Goal: Task Accomplishment & Management: Complete application form

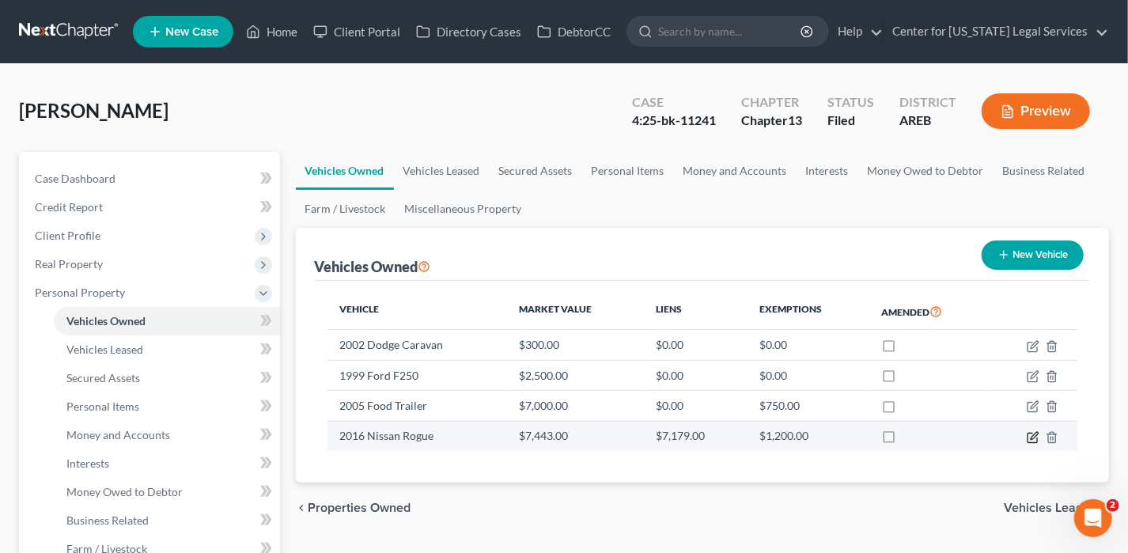
click at [1029, 432] on icon "button" at bounding box center [1033, 437] width 13 height 13
select select "0"
select select "10"
select select "2"
select select "0"
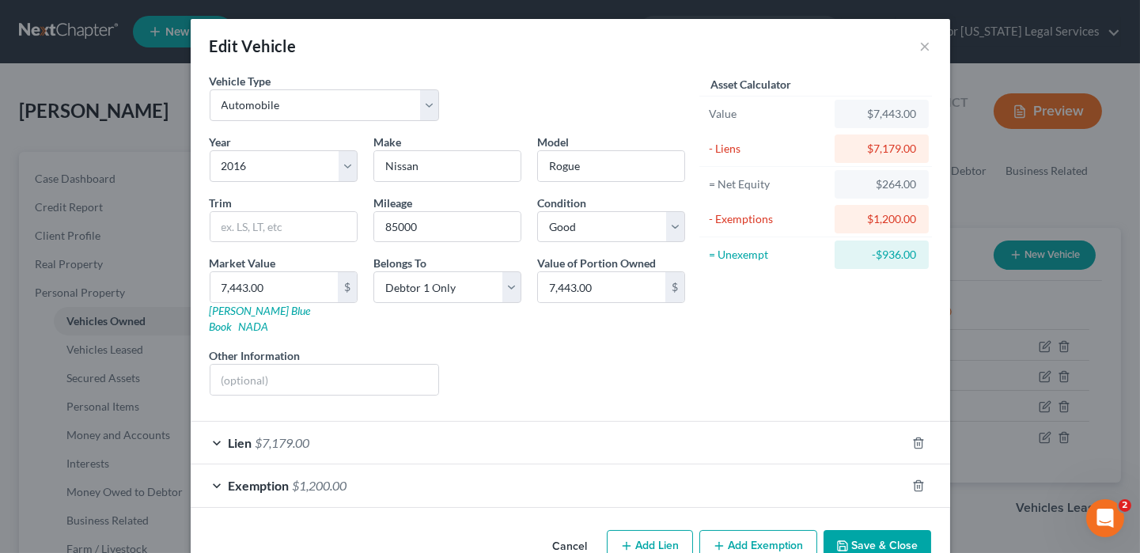
scroll to position [22, 0]
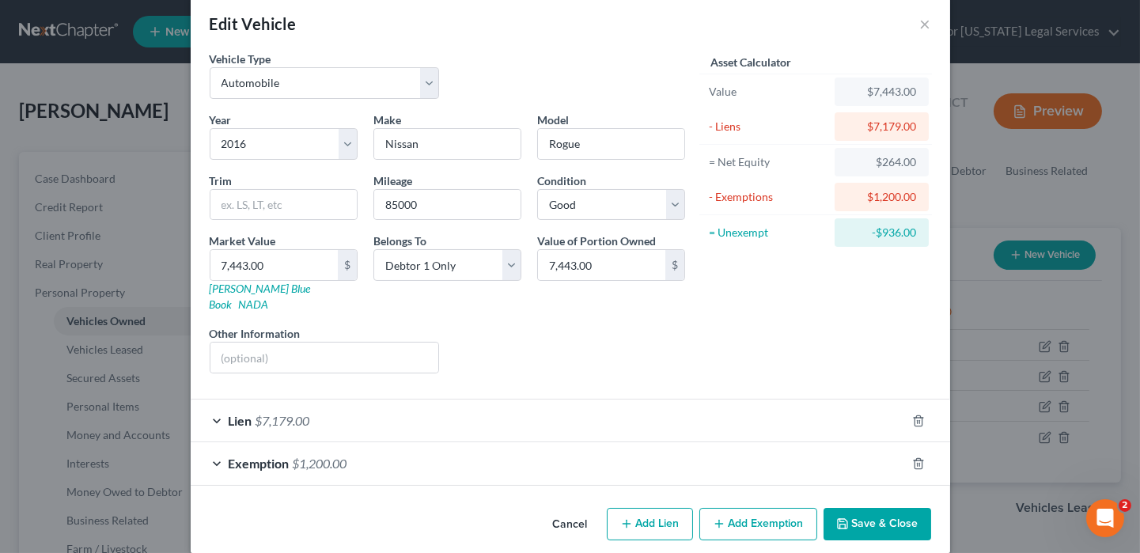
click at [234, 456] on span "Exemption" at bounding box center [259, 463] width 61 height 15
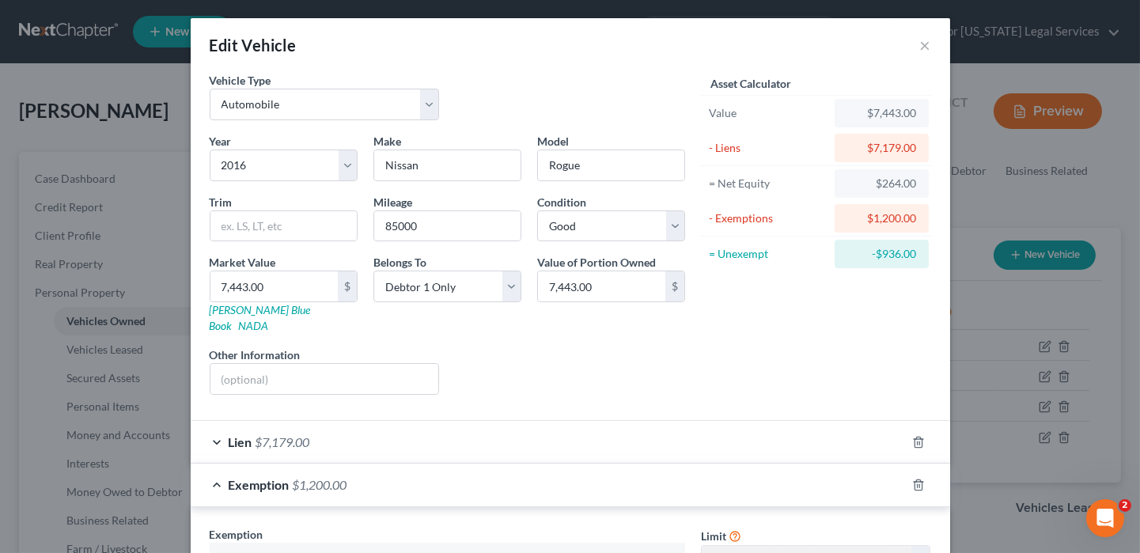
scroll to position [0, 0]
click at [921, 46] on button "×" at bounding box center [925, 45] width 11 height 19
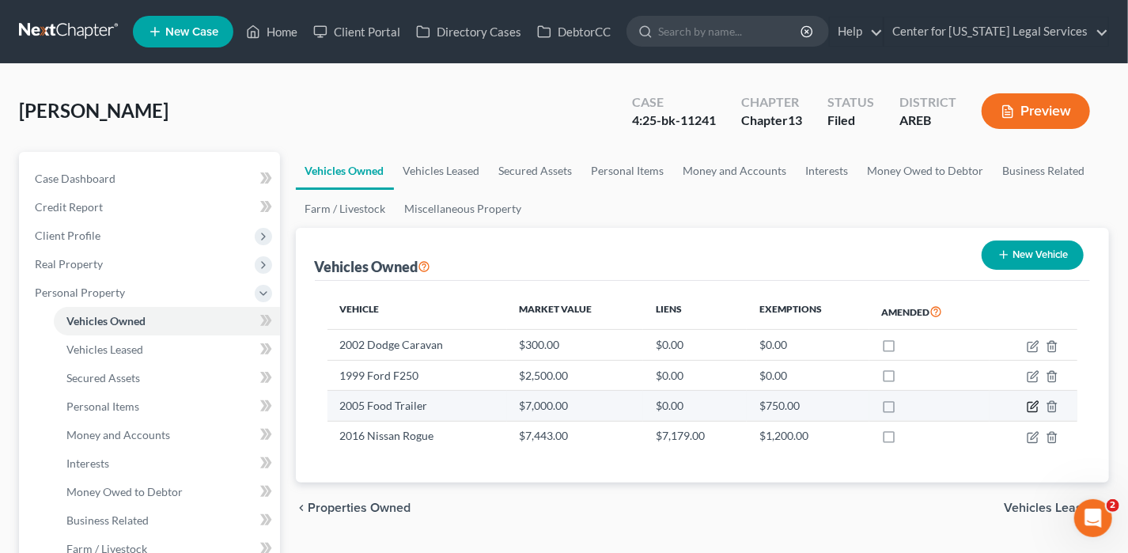
click at [1033, 403] on icon "button" at bounding box center [1034, 405] width 7 height 7
select select "2"
select select "21"
select select "2"
select select "0"
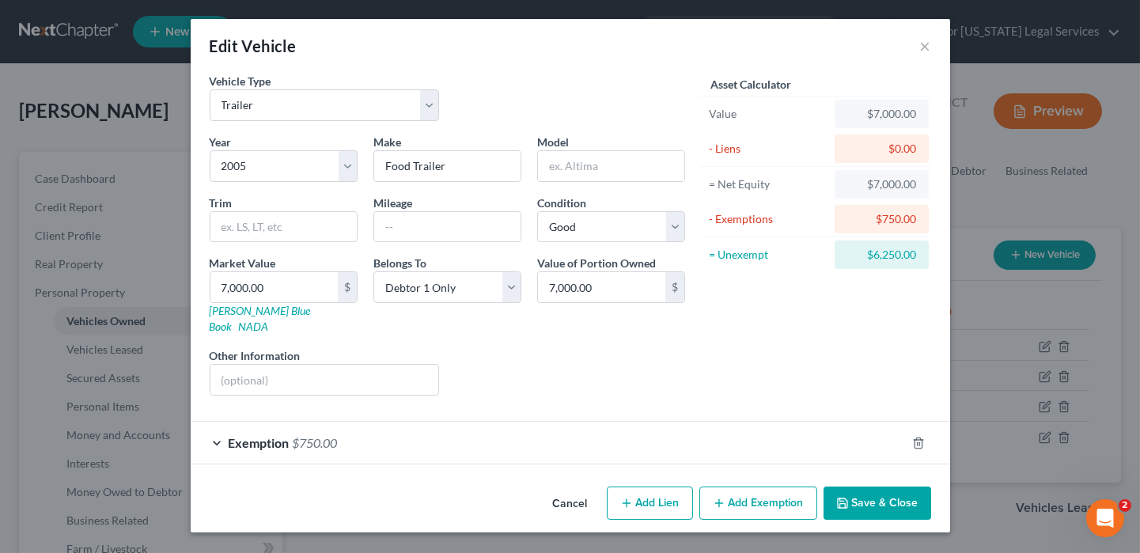
click at [277, 435] on span "Exemption" at bounding box center [259, 442] width 61 height 15
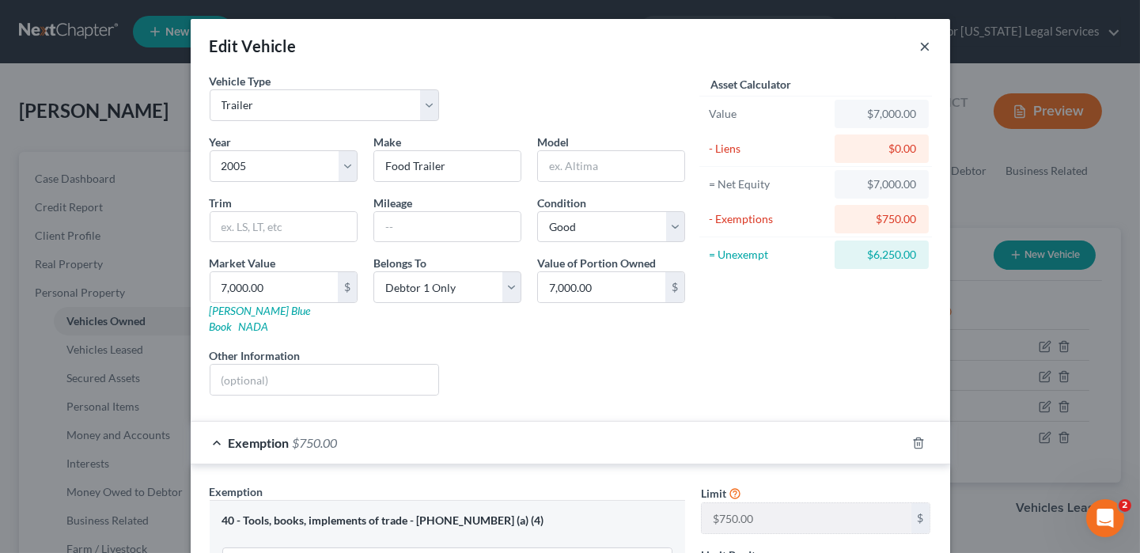
click at [920, 48] on button "×" at bounding box center [925, 45] width 11 height 19
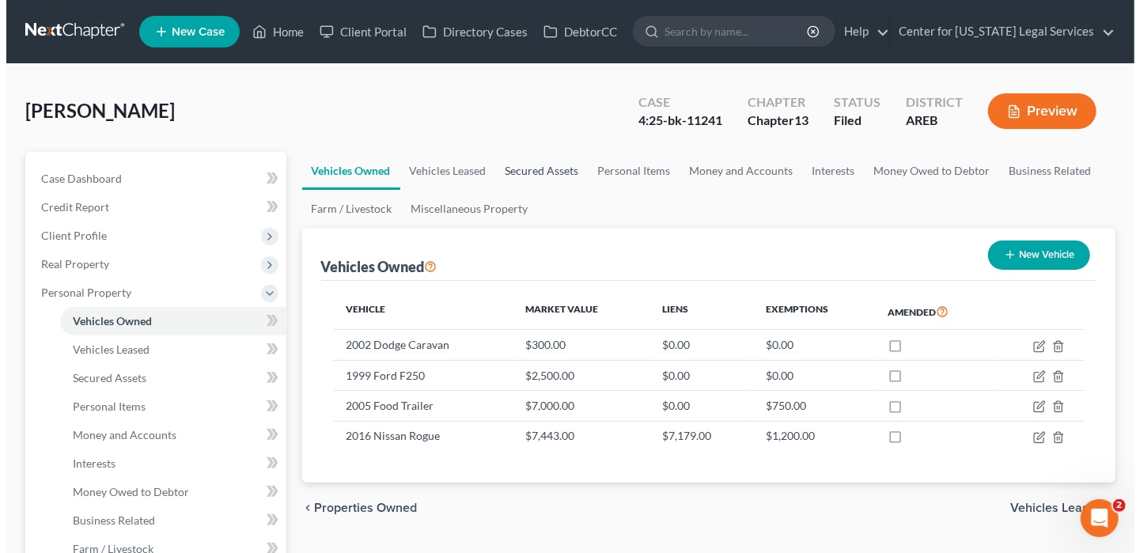
scroll to position [79, 0]
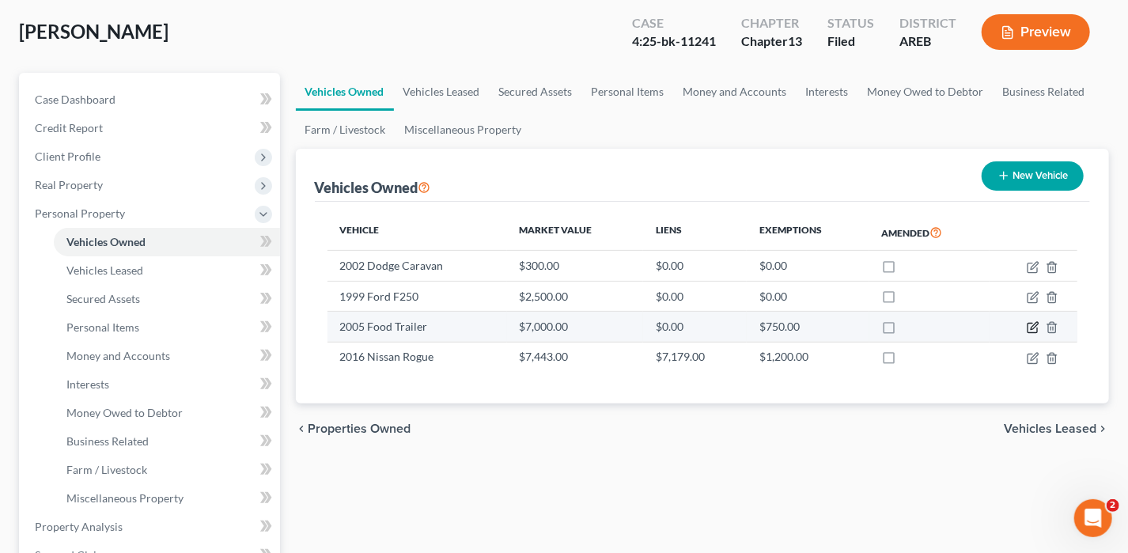
click at [1036, 321] on icon "button" at bounding box center [1033, 327] width 13 height 13
select select "2"
select select "21"
select select "2"
select select "0"
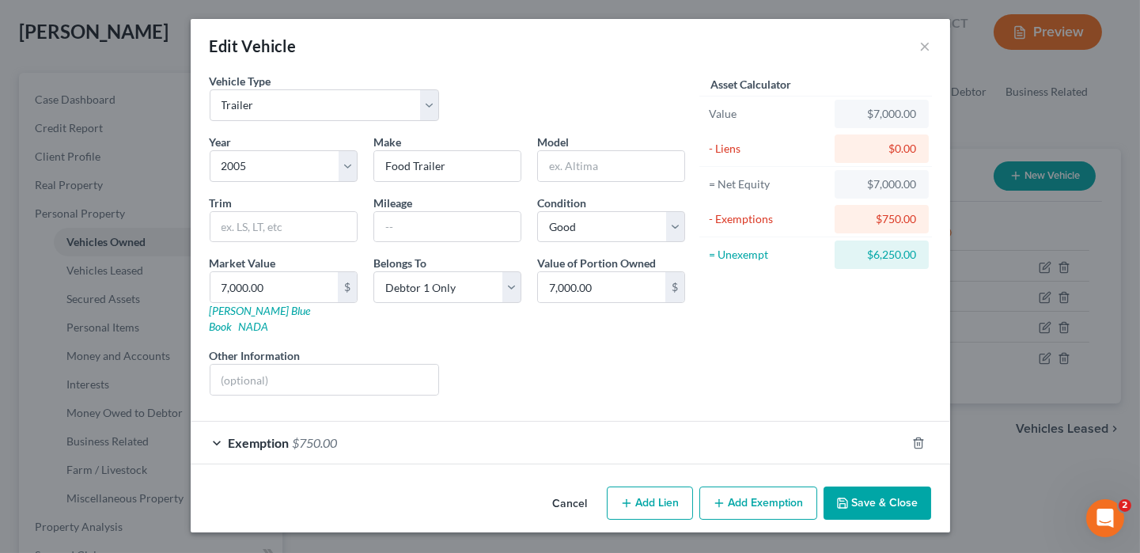
click at [323, 435] on span "$750.00" at bounding box center [315, 442] width 45 height 15
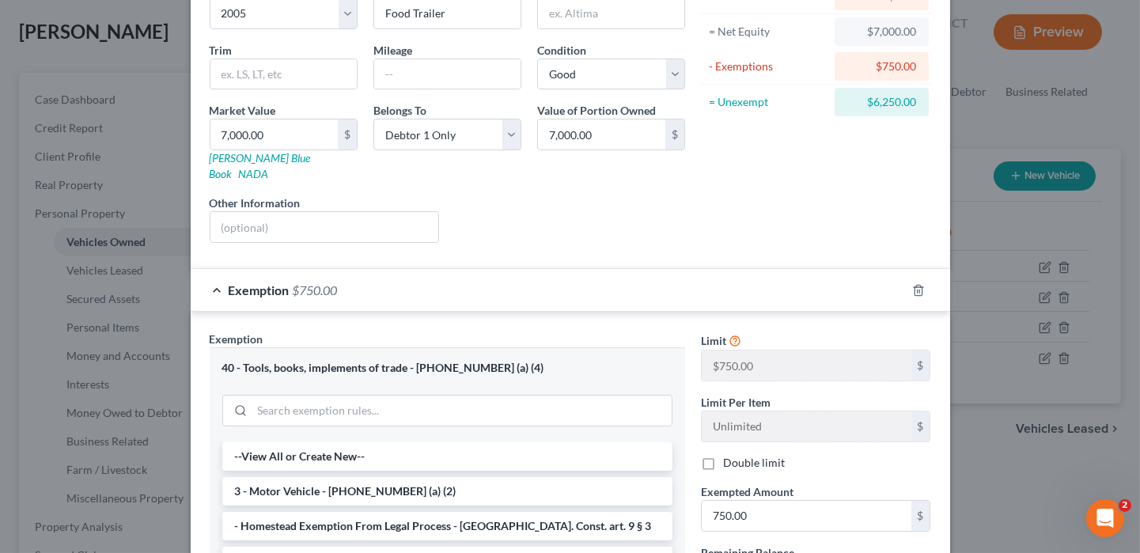
scroll to position [0, 0]
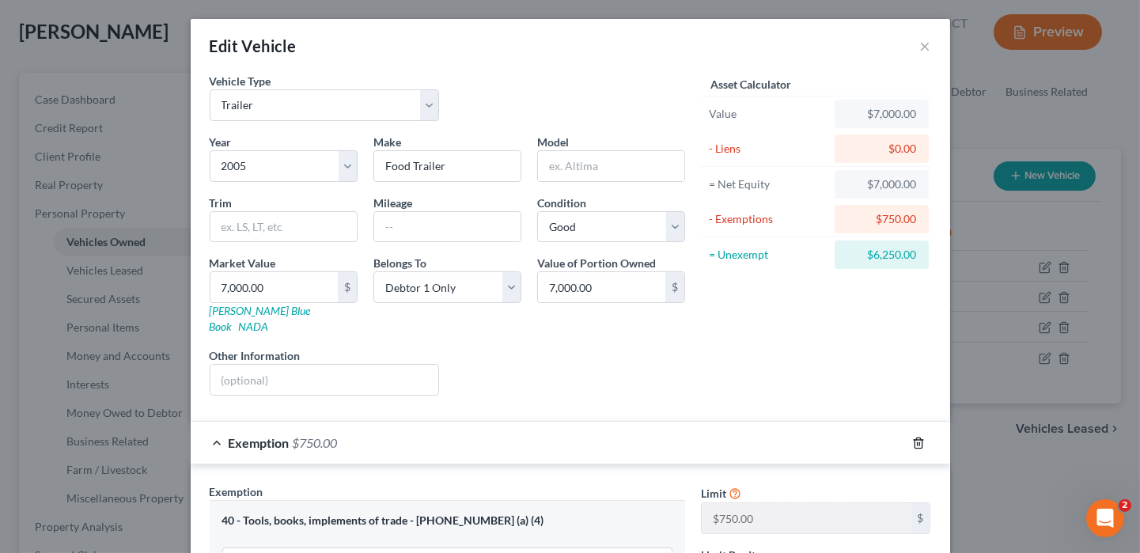
click at [913, 437] on icon "button" at bounding box center [918, 443] width 13 height 13
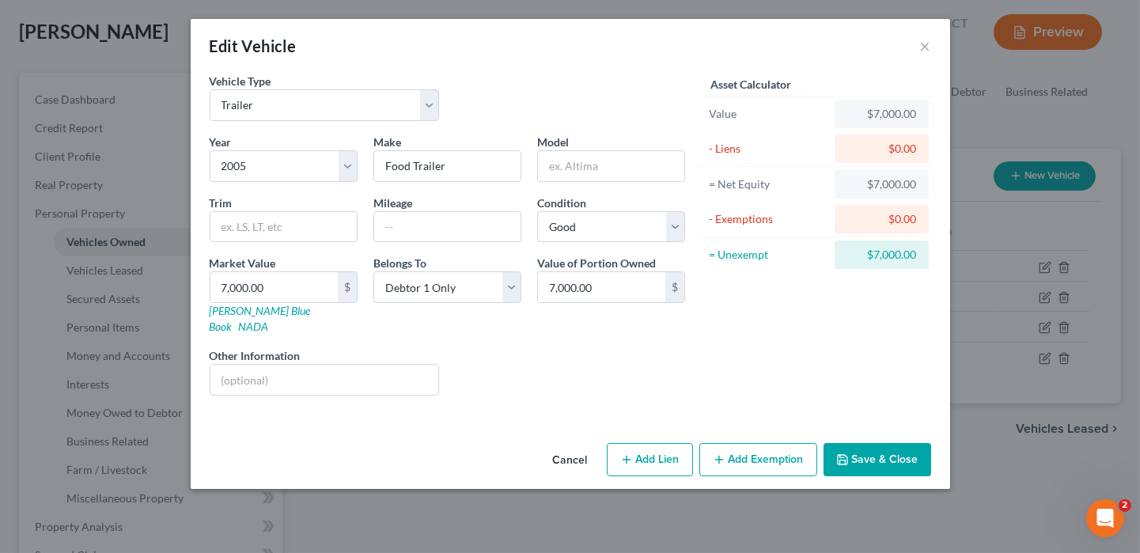
click at [879, 443] on button "Save & Close" at bounding box center [878, 459] width 108 height 33
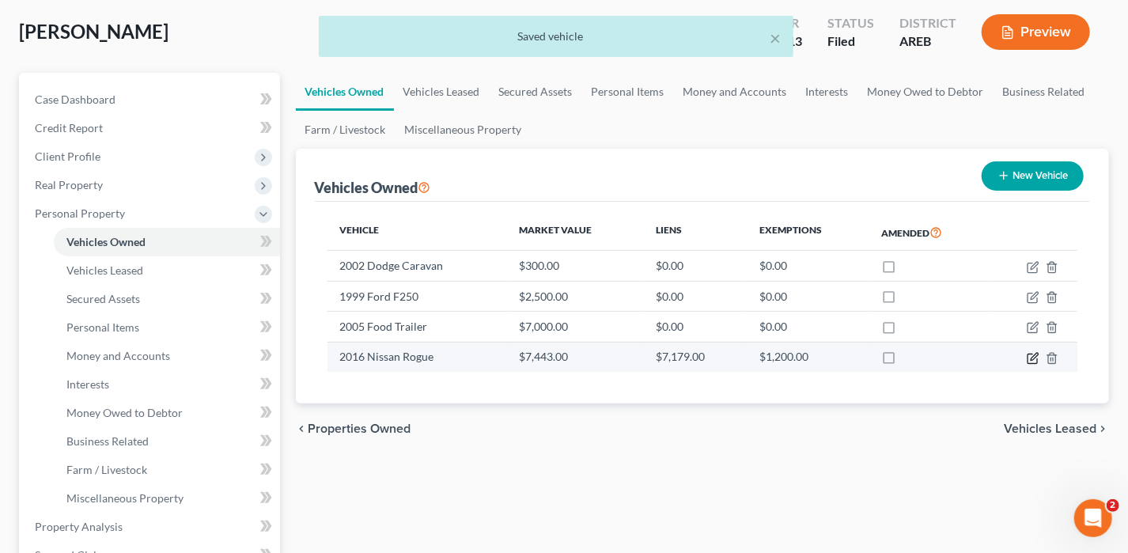
click at [1028, 352] on icon "button" at bounding box center [1033, 358] width 13 height 13
select select "0"
select select "10"
select select "2"
select select "0"
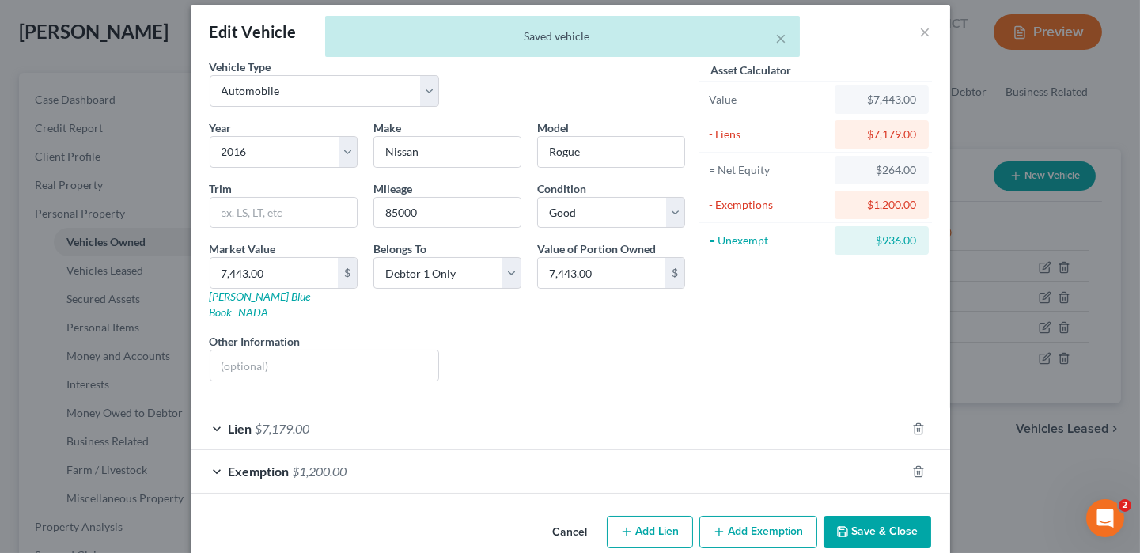
scroll to position [22, 0]
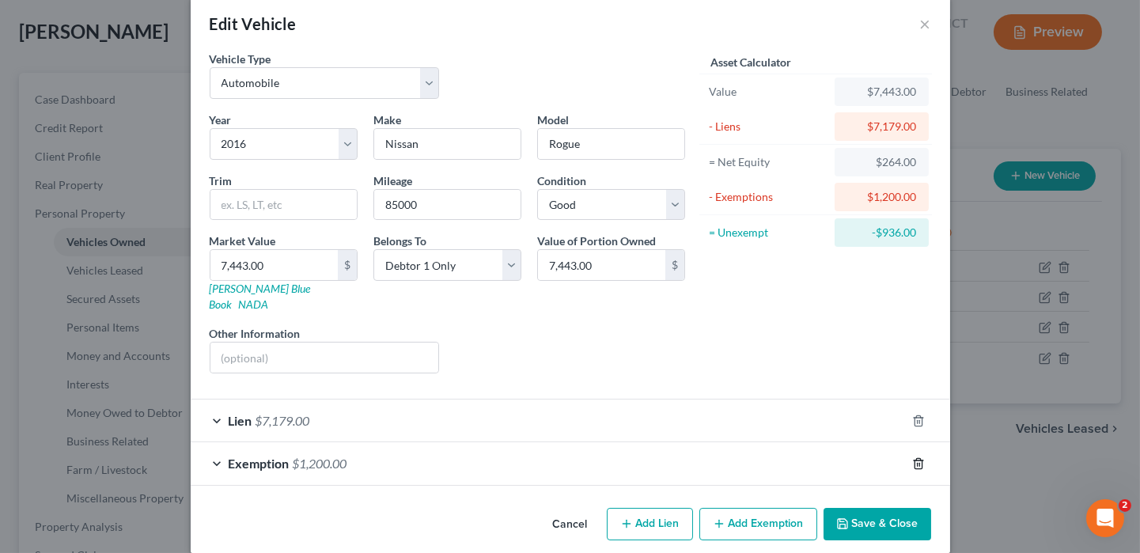
click at [912, 457] on icon "button" at bounding box center [918, 463] width 13 height 13
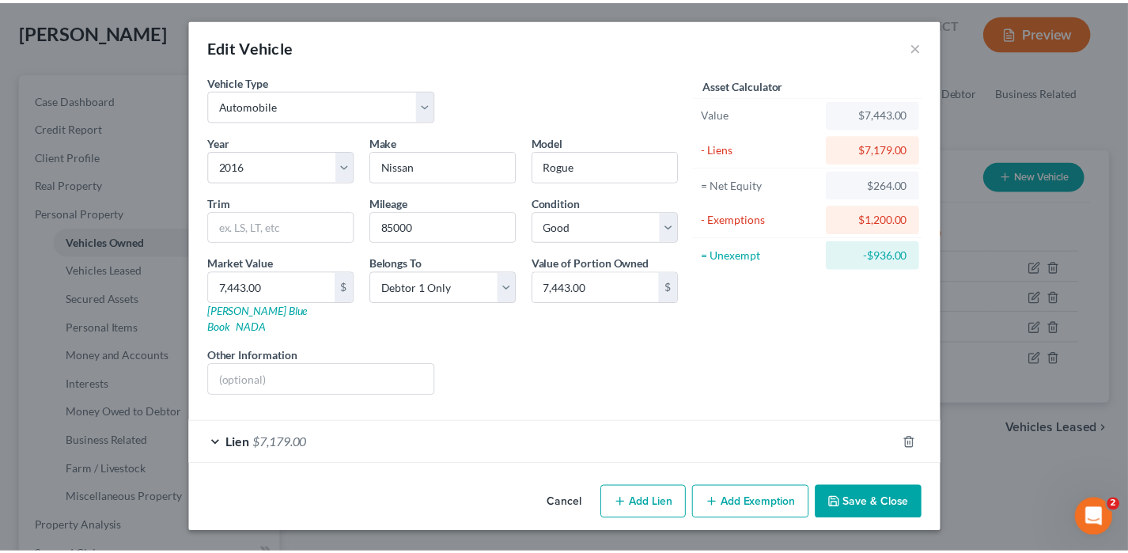
scroll to position [0, 0]
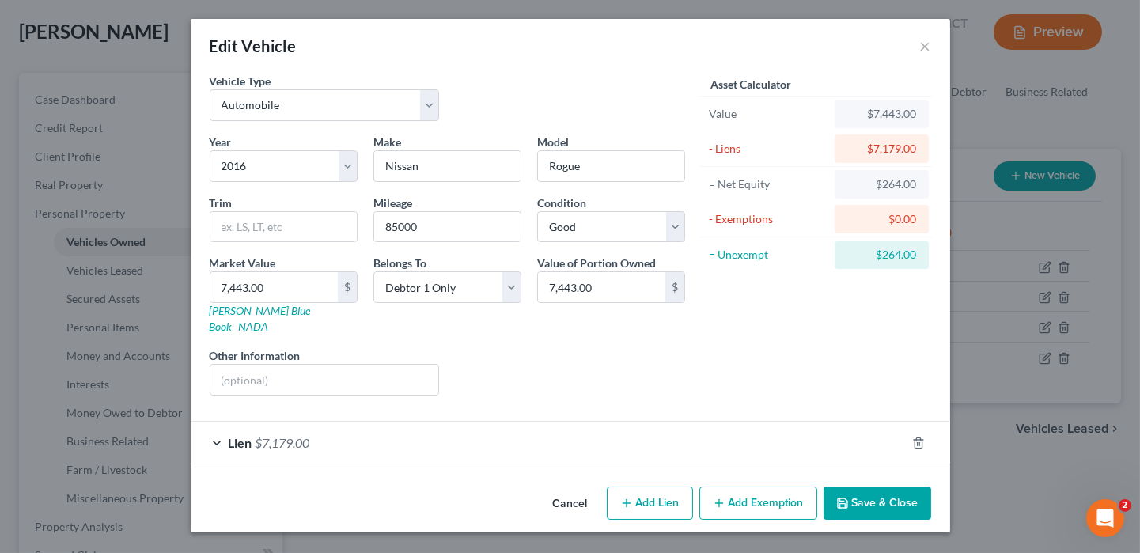
click at [854, 494] on button "Save & Close" at bounding box center [878, 503] width 108 height 33
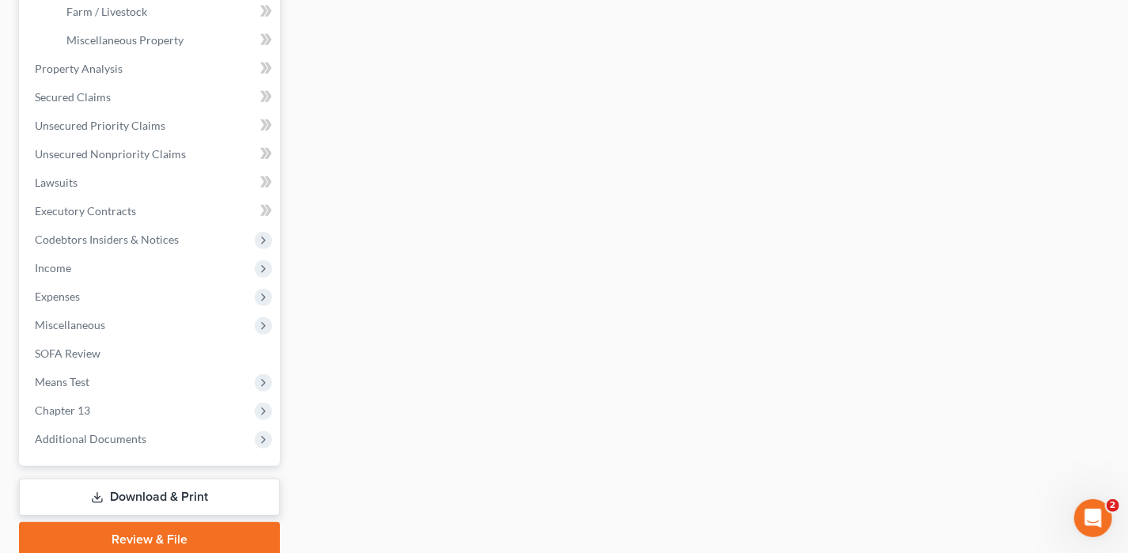
scroll to position [598, 0]
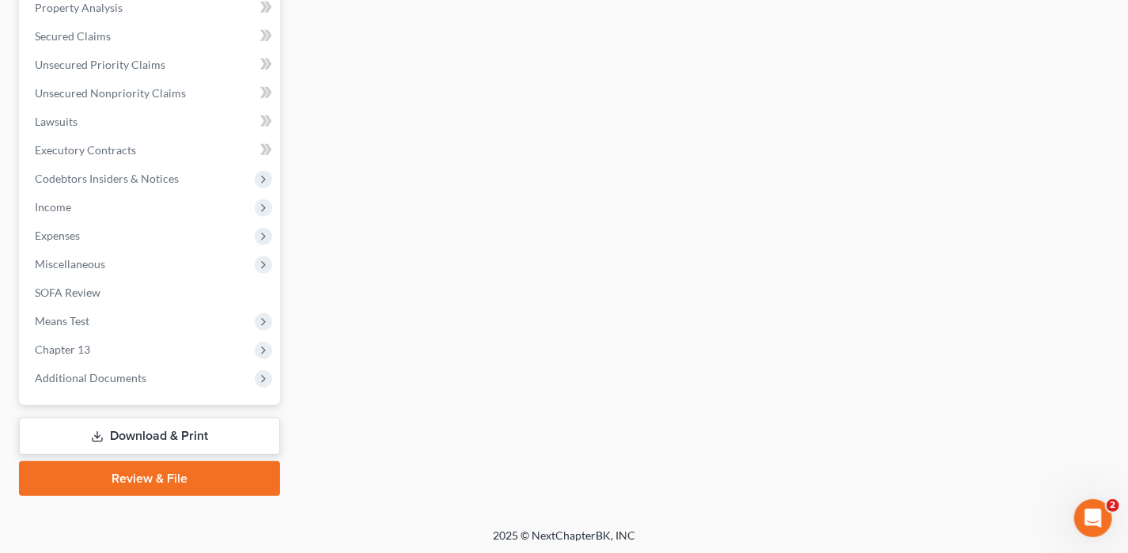
click at [198, 430] on link "Download & Print" at bounding box center [149, 436] width 261 height 37
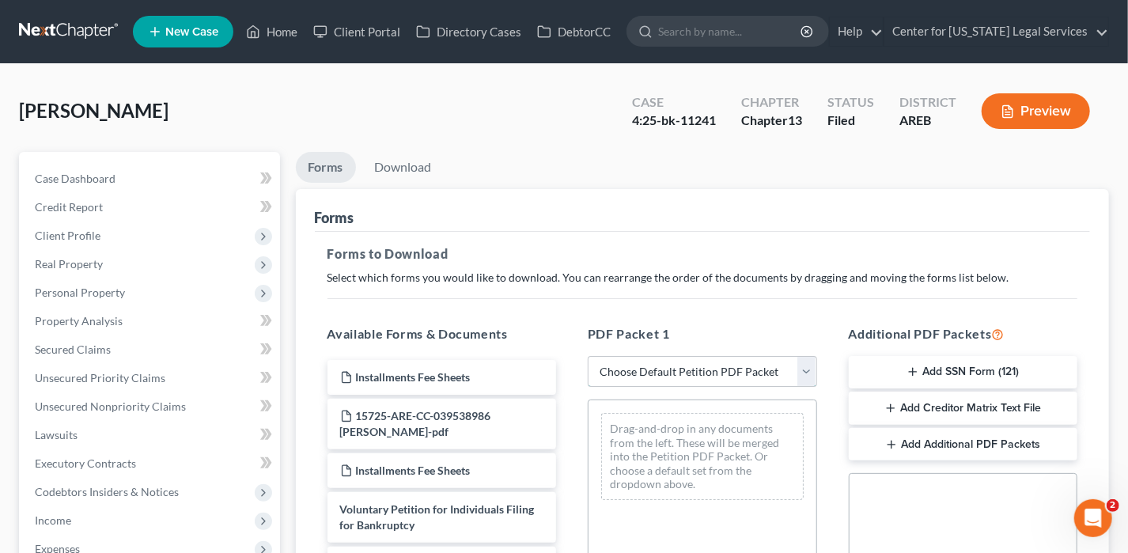
click at [619, 370] on select "Choose Default Petition PDF Packet Complete Bankruptcy Petition (all forms and …" at bounding box center [702, 372] width 229 height 32
select select "2"
click at [588, 356] on select "Choose Default Petition PDF Packet Complete Bankruptcy Petition (all forms and …" at bounding box center [702, 372] width 229 height 32
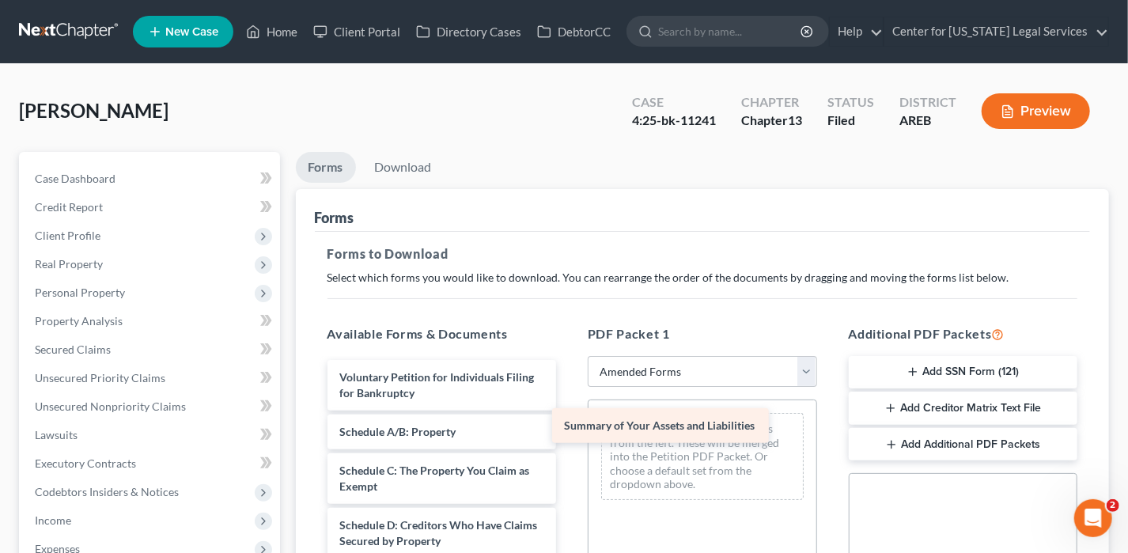
drag, startPoint x: 420, startPoint y: 437, endPoint x: 645, endPoint y: 432, distance: 224.7
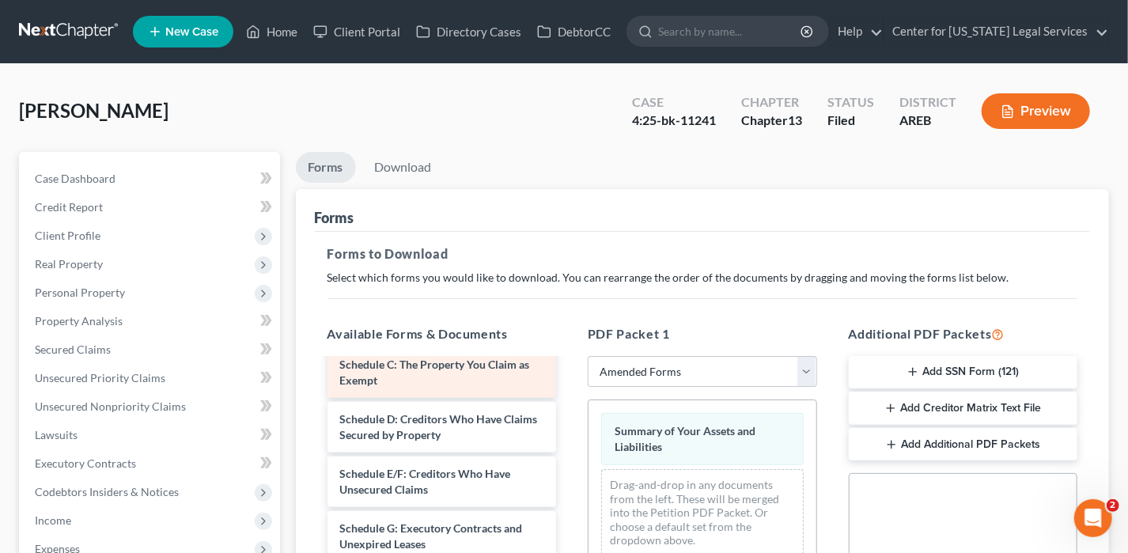
scroll to position [79, 0]
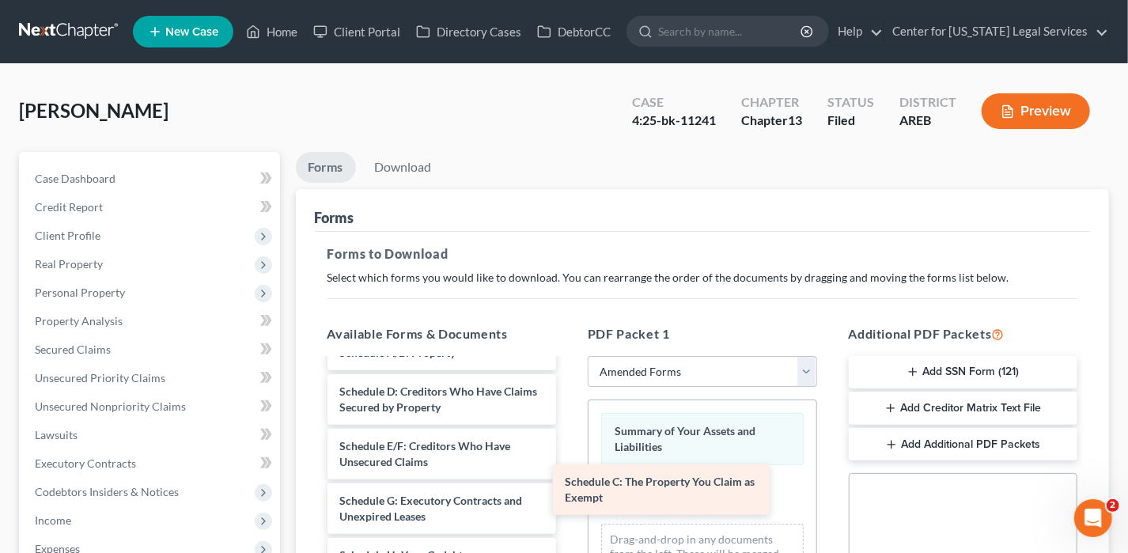
drag, startPoint x: 407, startPoint y: 388, endPoint x: 636, endPoint y: 472, distance: 244.3
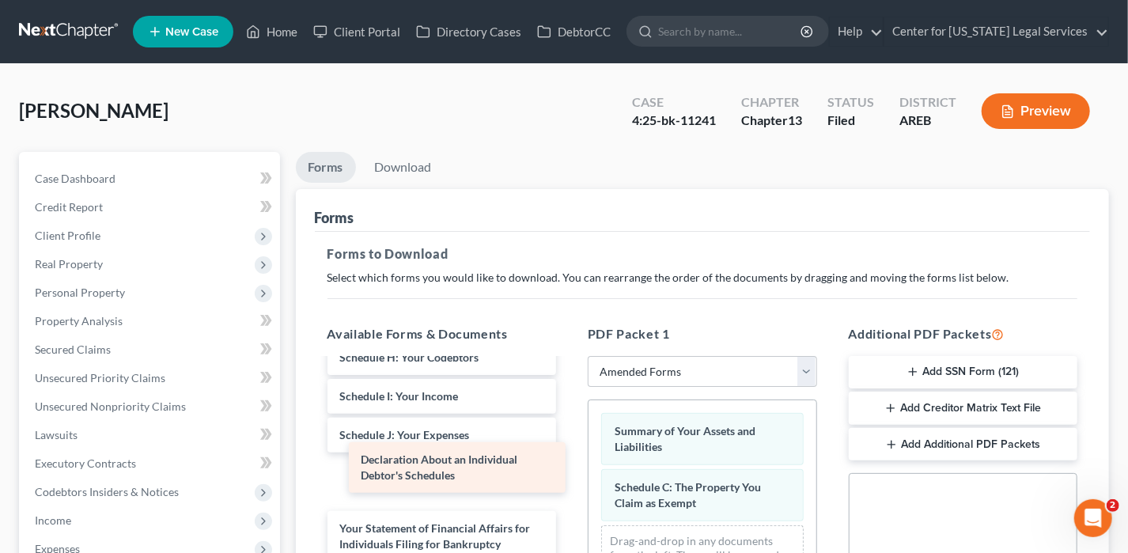
scroll to position [237, 0]
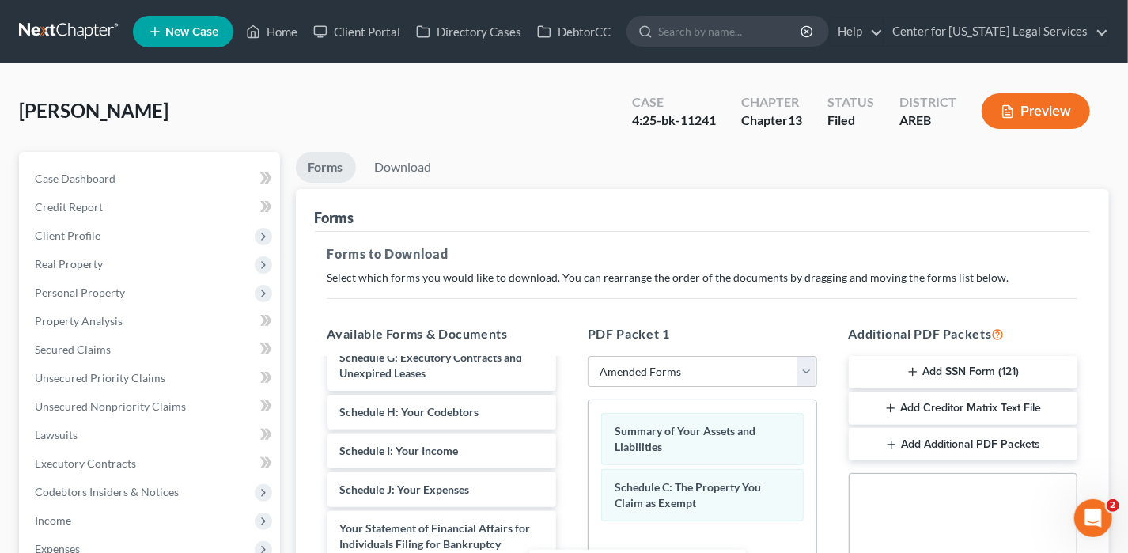
drag, startPoint x: 485, startPoint y: 468, endPoint x: 700, endPoint y: 562, distance: 234.9
click at [700, 552] on html "Home New Case Client Portal Directory Cases DebtorCC Center for [US_STATE] Lega…" at bounding box center [564, 488] width 1128 height 977
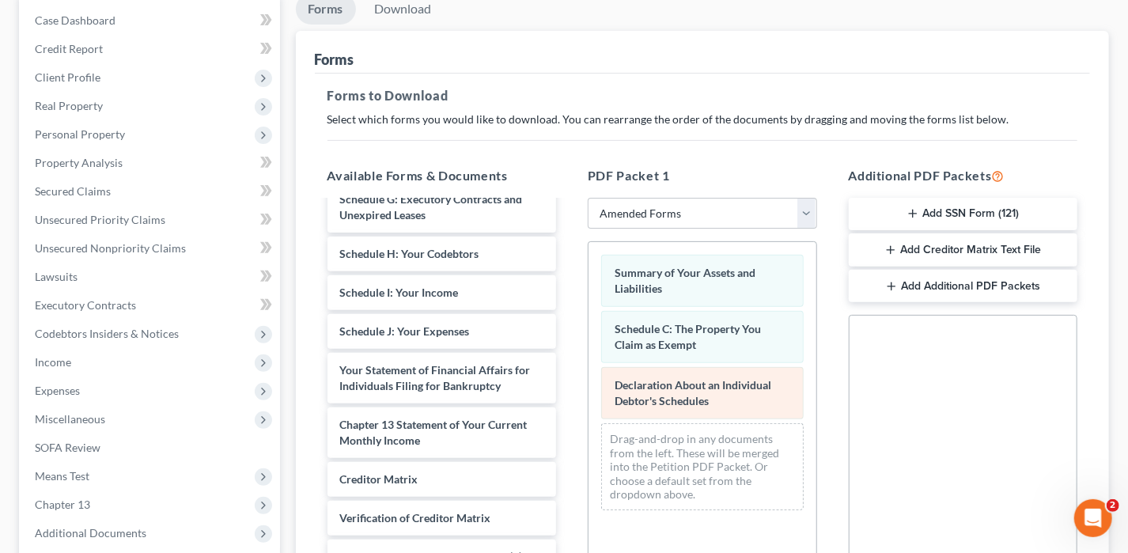
scroll to position [422, 0]
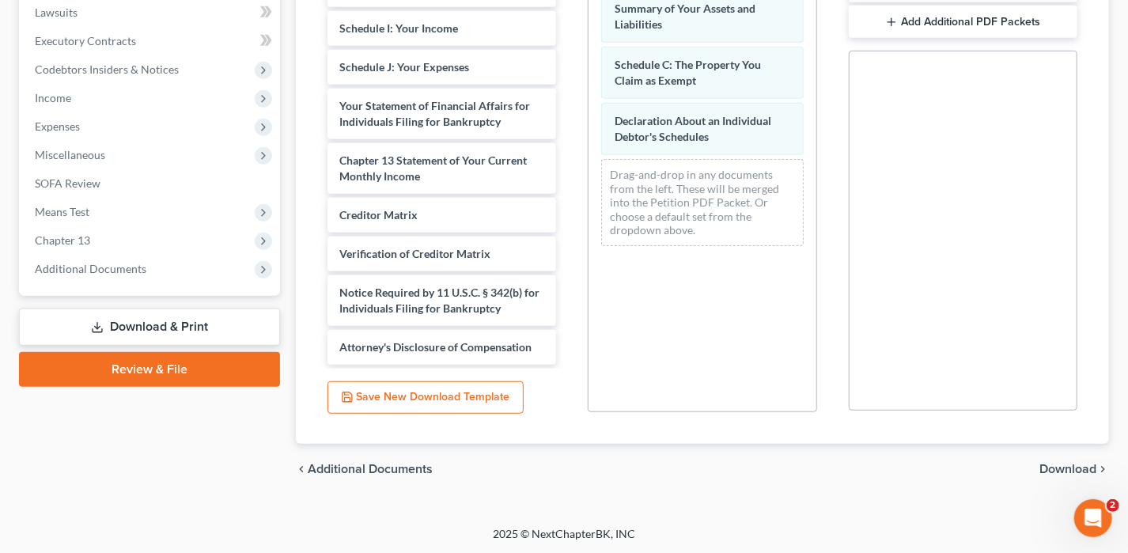
click at [1069, 469] on span "Download" at bounding box center [1068, 469] width 57 height 13
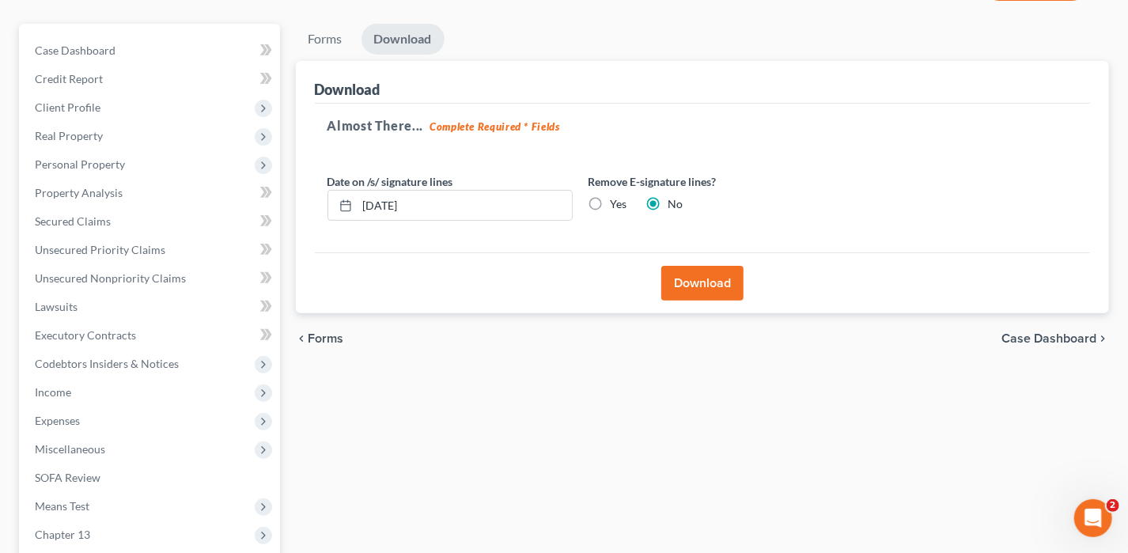
scroll to position [76, 0]
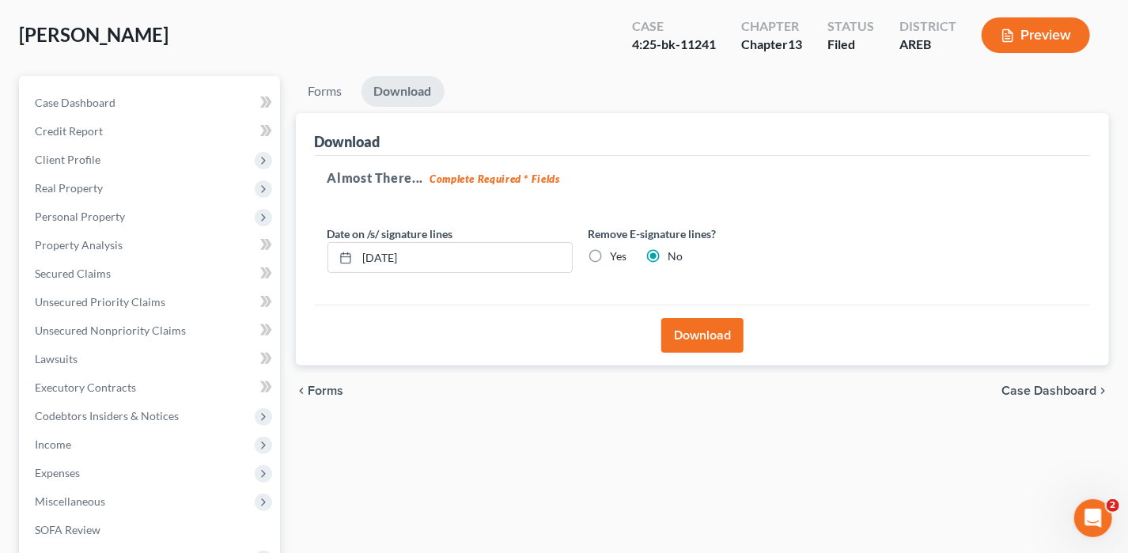
click at [684, 339] on button "Download" at bounding box center [702, 335] width 82 height 35
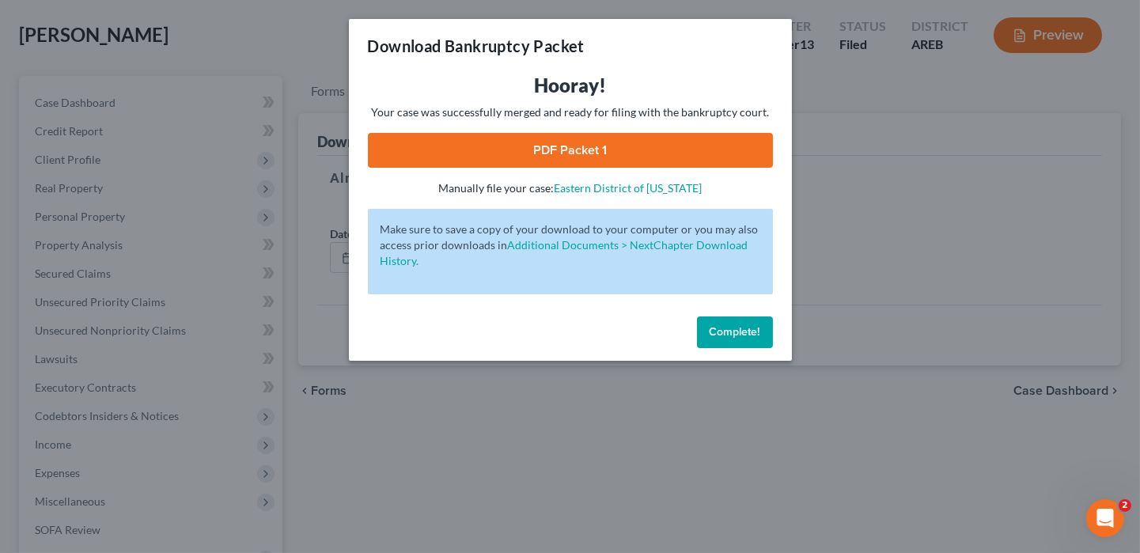
click at [510, 161] on link "PDF Packet 1" at bounding box center [570, 150] width 405 height 35
click at [886, 498] on div "Download Bankruptcy Packet Hooray! Your case was successfully merged and ready …" at bounding box center [570, 276] width 1140 height 553
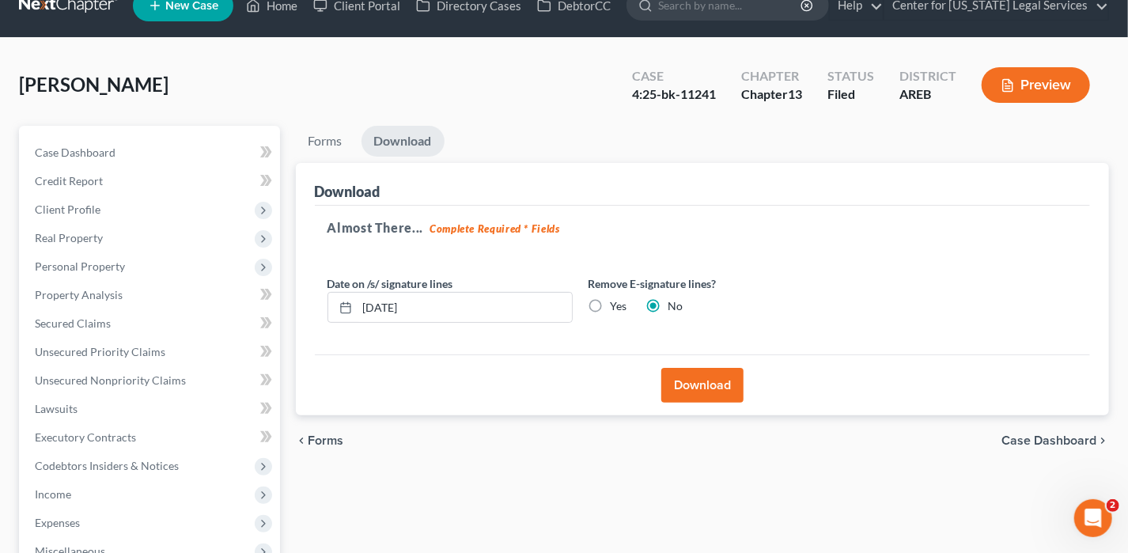
scroll to position [0, 0]
